Goal: Information Seeking & Learning: Learn about a topic

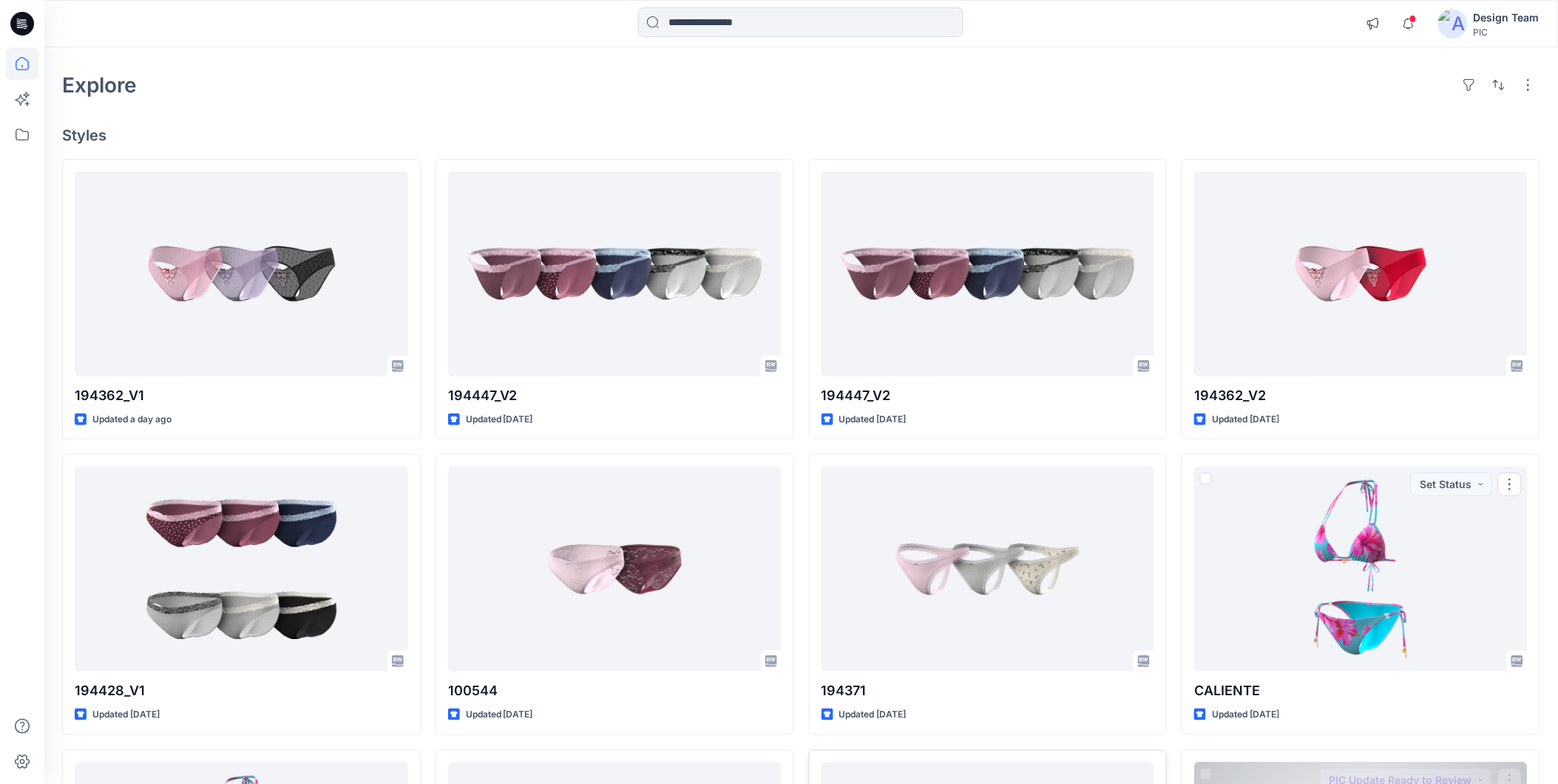
scroll to position [164, 0]
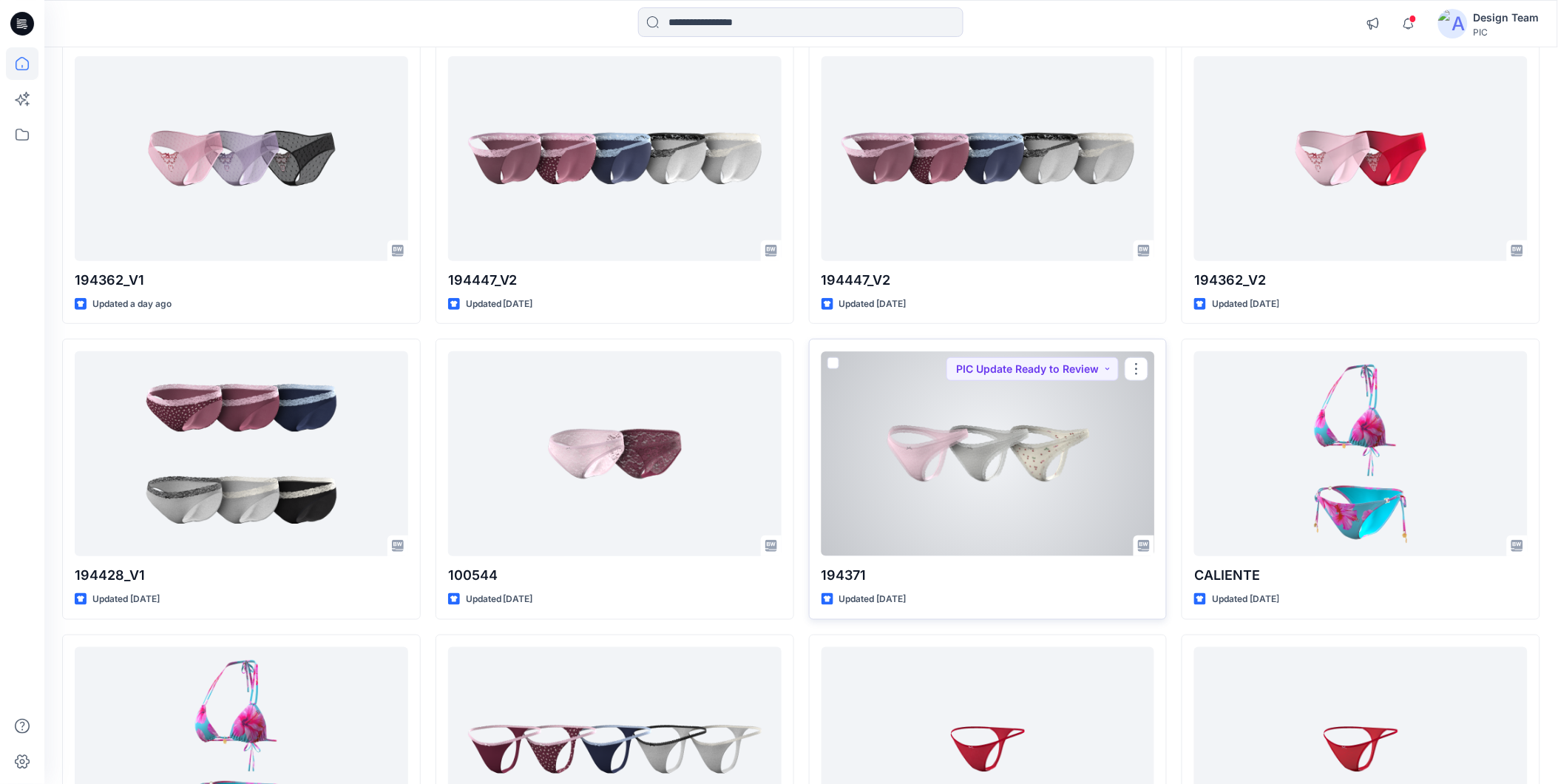
click at [928, 478] on div at bounding box center [988, 453] width 334 height 205
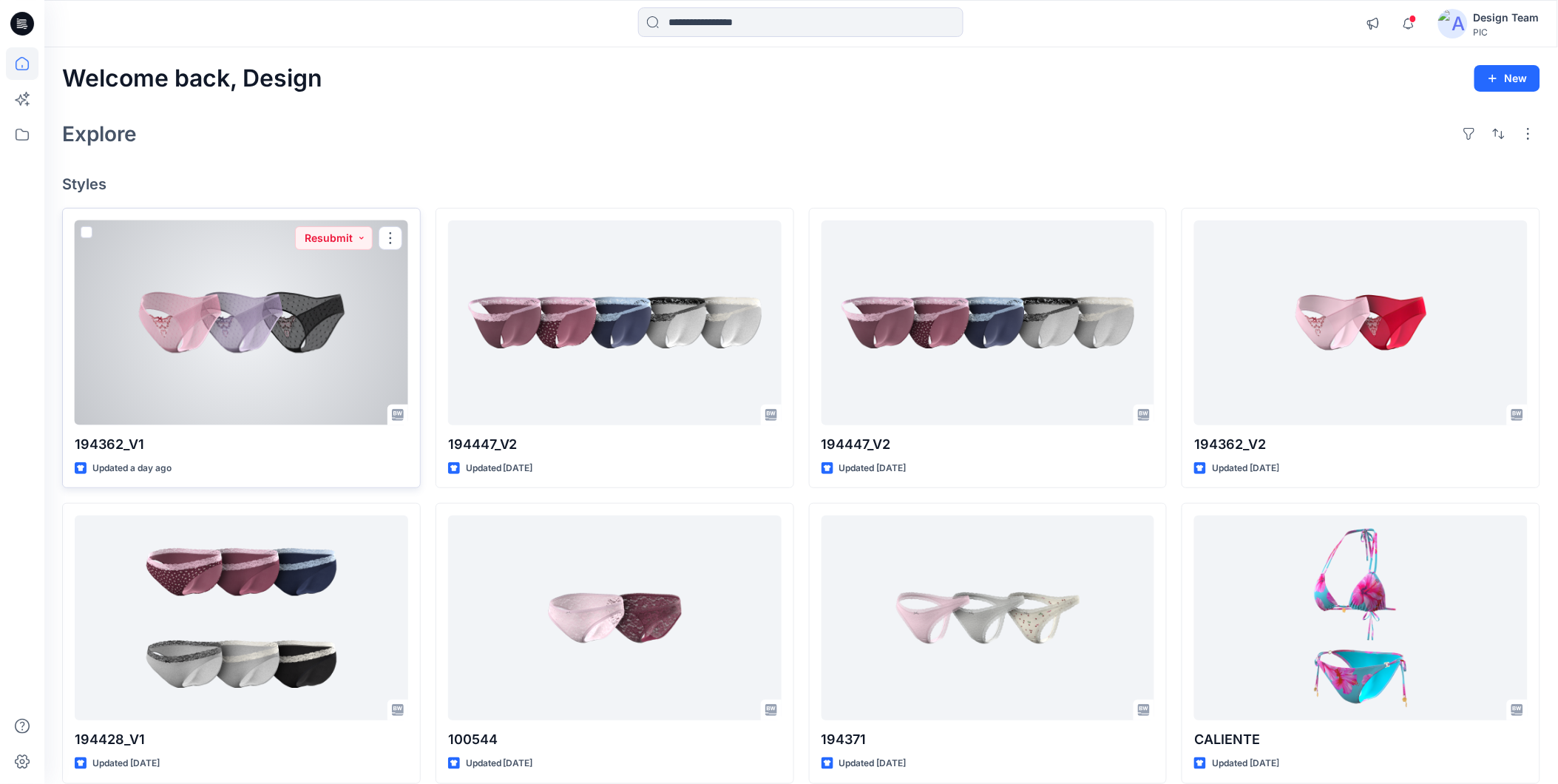
click at [254, 388] on div at bounding box center [242, 322] width 334 height 205
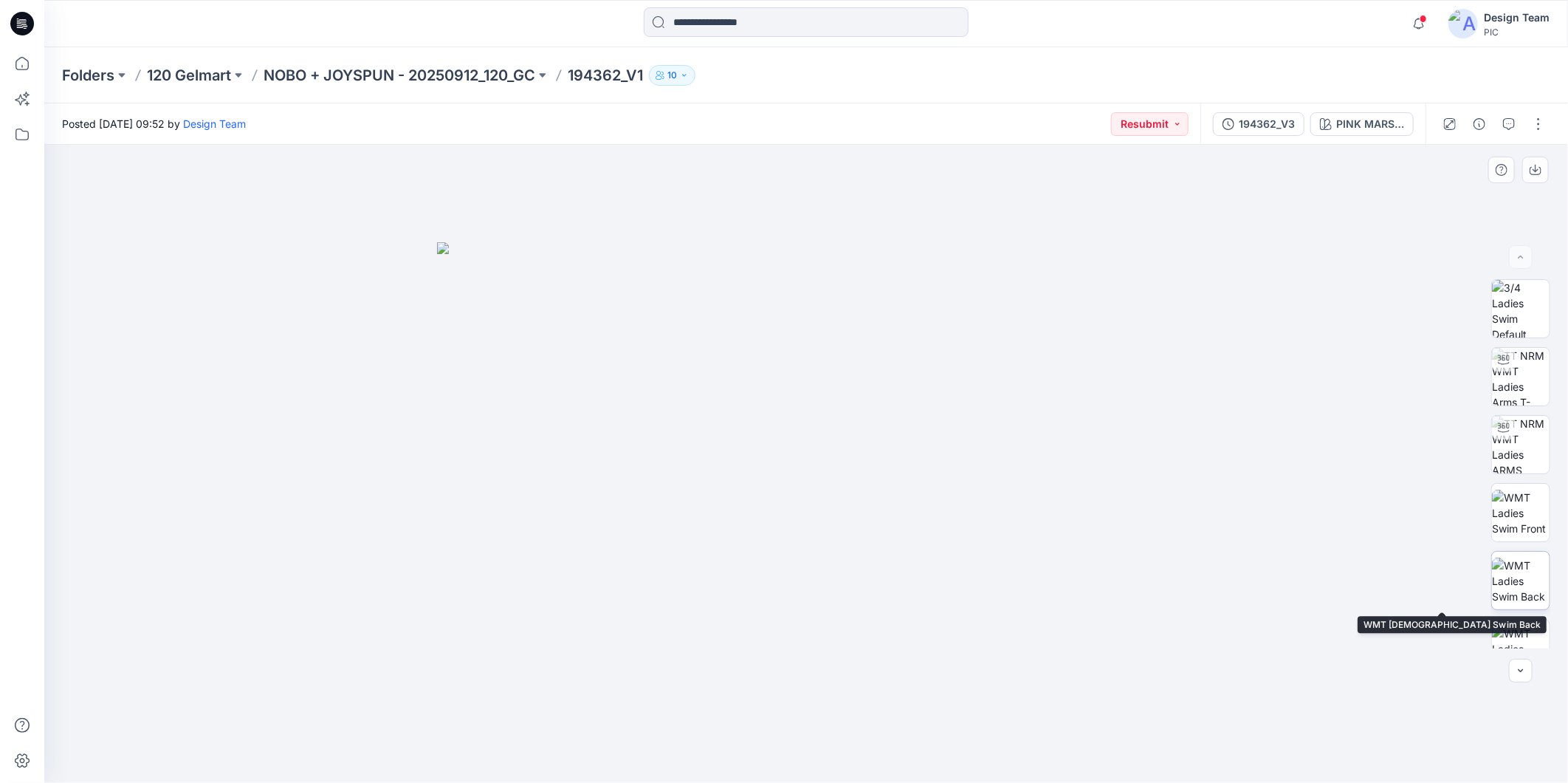
click at [1518, 580] on img at bounding box center [1521, 581] width 58 height 47
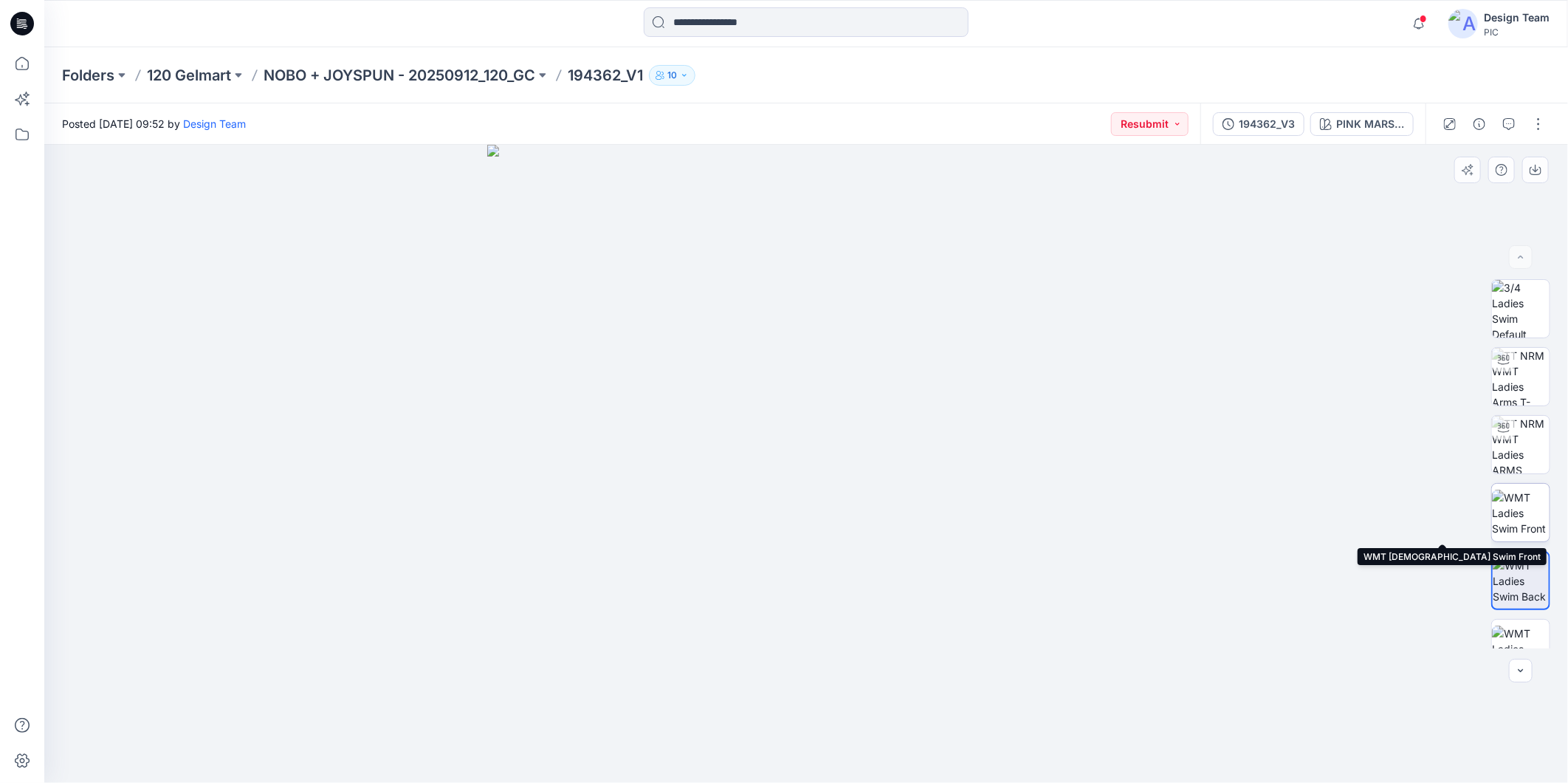
click at [1518, 528] on img at bounding box center [1521, 513] width 58 height 47
